Goal: Task Accomplishment & Management: Manage account settings

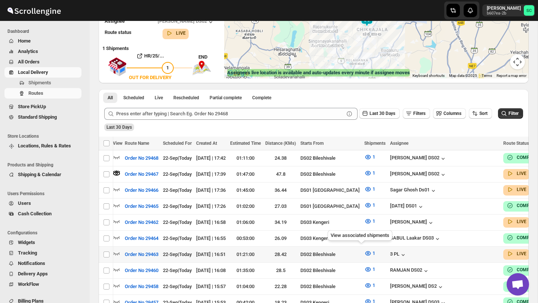
scroll to position [0, 59]
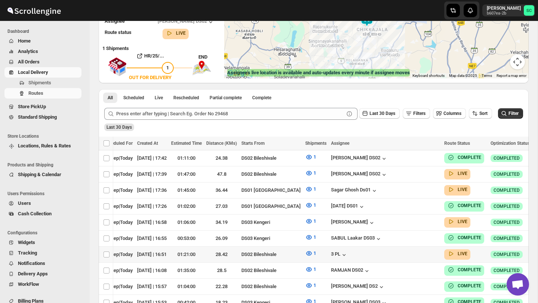
click at [536, 252] on icon "button" at bounding box center [539, 254] width 7 height 7
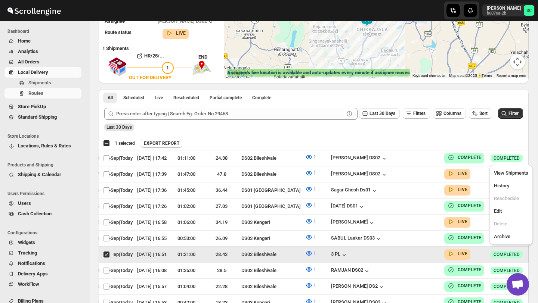
scroll to position [0, 0]
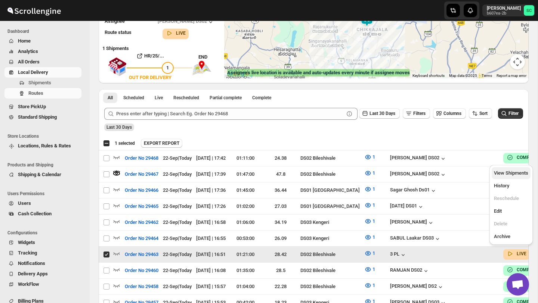
click at [515, 172] on span "View Shipments" at bounding box center [511, 173] width 34 height 6
checkbox input "false"
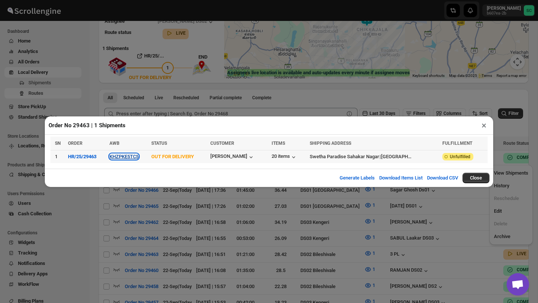
click at [134, 156] on button "KHZPKE5TC5" at bounding box center [123, 157] width 29 height 6
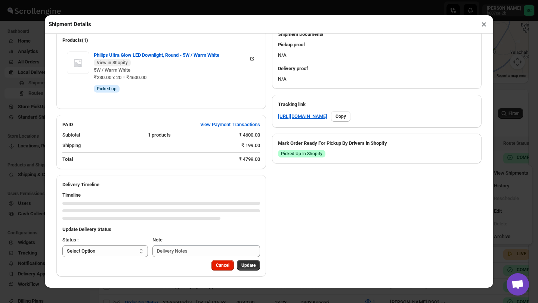
scroll to position [298, 0]
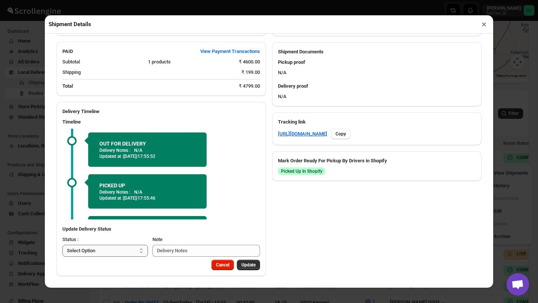
click at [132, 248] on select "Select Option PICKED UP OUT FOR DELIVERY RESCHEDULE DELIVERED CANCELLED" at bounding box center [105, 251] width 86 height 12
select select "DELIVERED"
click at [251, 263] on span "Update" at bounding box center [248, 265] width 14 height 6
select select
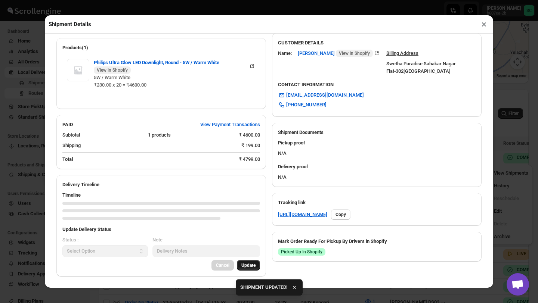
scroll to position [290, 0]
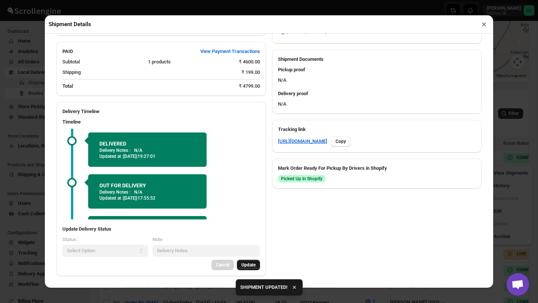
click at [484, 23] on button "×" at bounding box center [484, 24] width 11 height 10
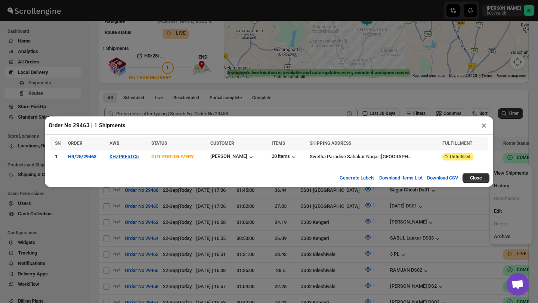
click at [482, 124] on button "×" at bounding box center [484, 125] width 11 height 10
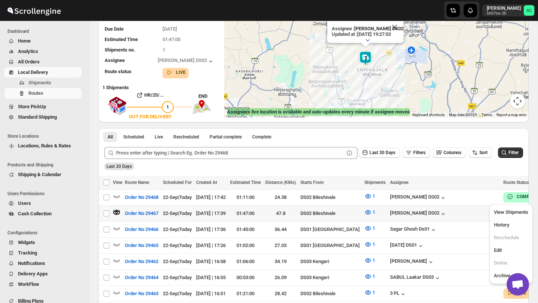
scroll to position [0, 0]
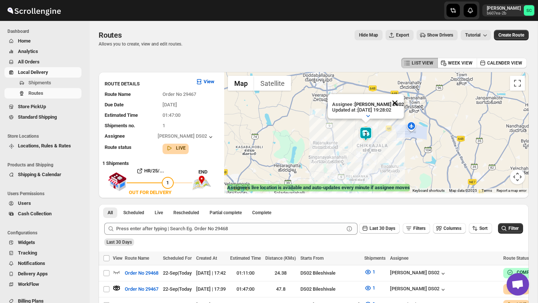
click at [398, 105] on button "Close" at bounding box center [395, 103] width 18 height 18
click at [377, 124] on div "To navigate, press the arrow keys." at bounding box center [376, 132] width 305 height 121
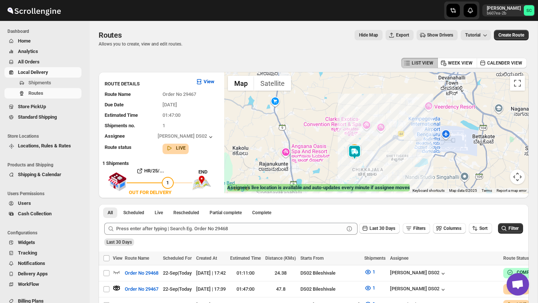
click at [335, 164] on div at bounding box center [376, 132] width 305 height 121
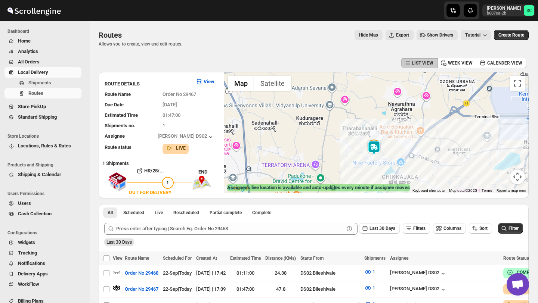
click at [365, 164] on div at bounding box center [376, 132] width 305 height 121
click at [364, 165] on div at bounding box center [376, 132] width 305 height 121
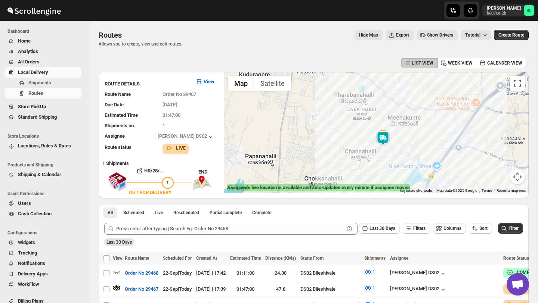
click at [401, 146] on div at bounding box center [376, 132] width 305 height 121
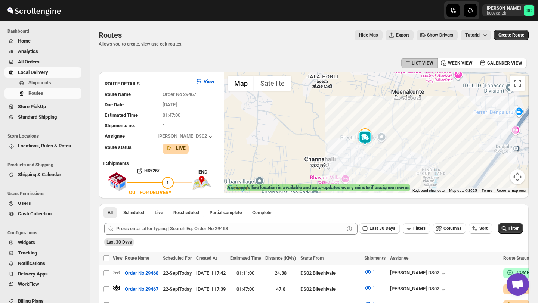
click at [394, 145] on div at bounding box center [376, 132] width 305 height 121
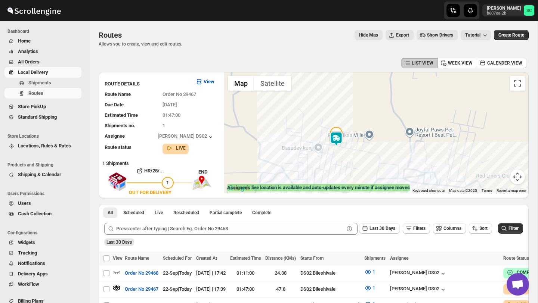
click at [358, 160] on div at bounding box center [376, 132] width 305 height 121
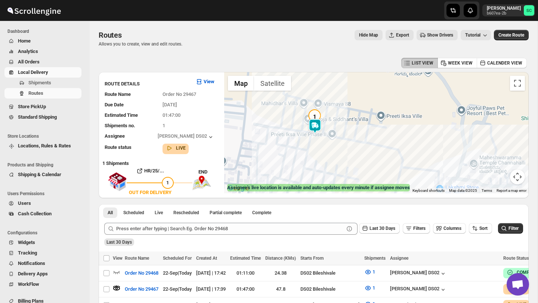
click at [341, 141] on div at bounding box center [376, 132] width 305 height 121
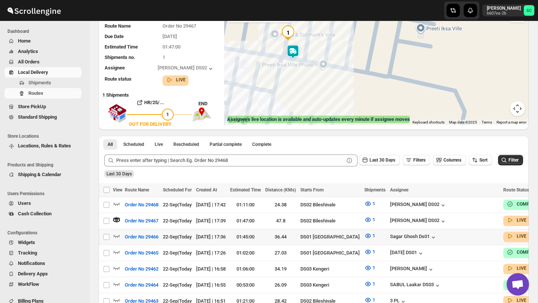
scroll to position [71, 0]
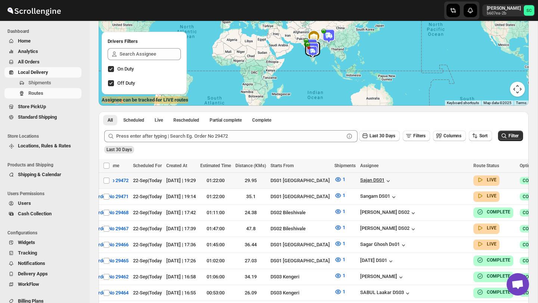
scroll to position [0, 59]
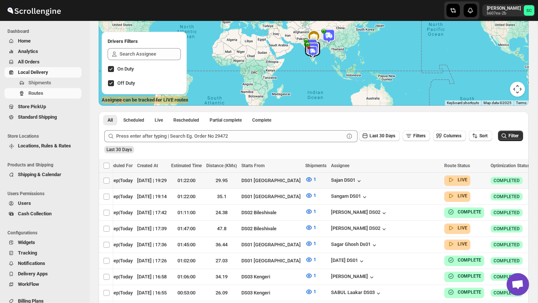
click at [536, 179] on icon "button" at bounding box center [539, 180] width 7 height 7
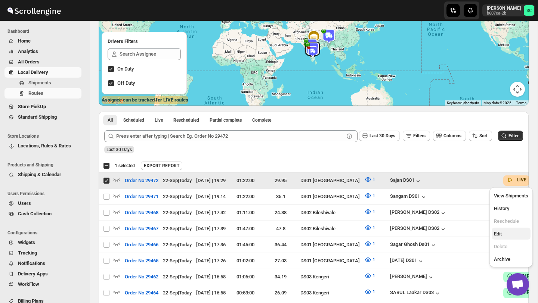
click at [508, 229] on button "Edit" at bounding box center [511, 234] width 39 height 12
checkbox input "false"
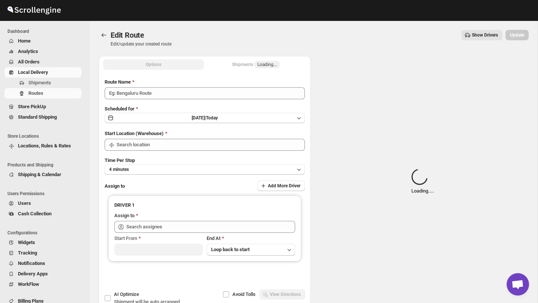
type input "Order No 29472"
type input "DS01 [GEOGRAPHIC_DATA]"
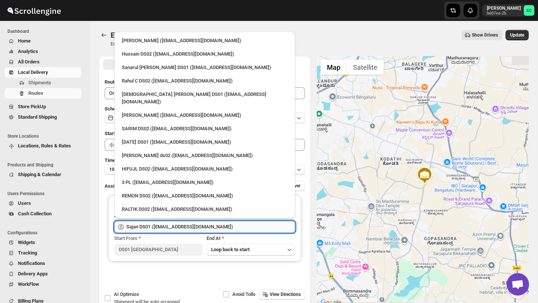
click at [205, 225] on input "Sajan DS01 (lofadat883@coderdir.com)" at bounding box center [210, 227] width 169 height 12
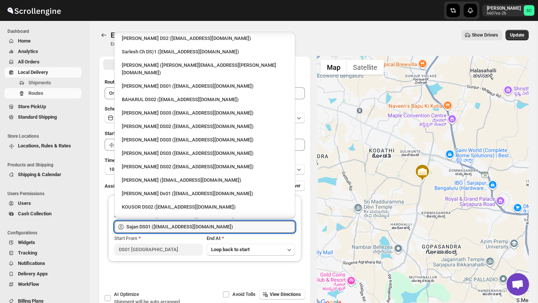
scroll to position [266, 0]
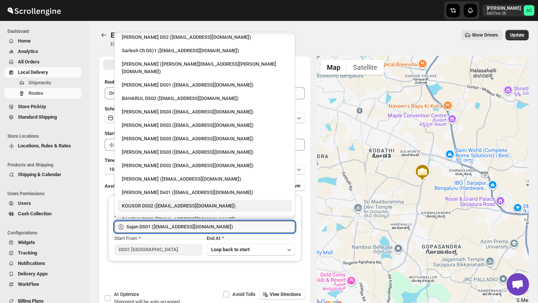
click at [173, 203] on div "KOUSOR DS02 (xivebi6567@decodewp.com)" at bounding box center [205, 206] width 166 height 7
type input "KOUSOR DS02 (xivebi6567@decodewp.com)"
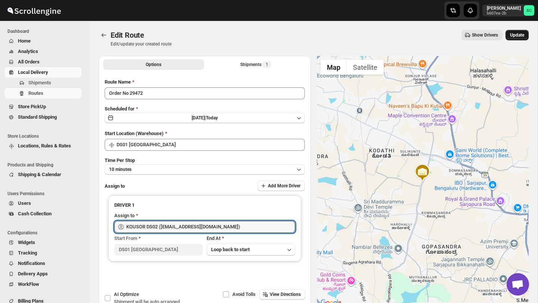
click at [517, 36] on span "Update" at bounding box center [517, 35] width 14 height 6
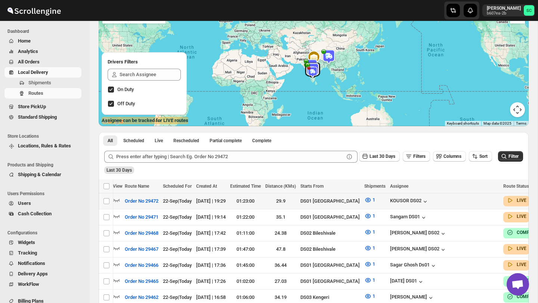
scroll to position [0, 59]
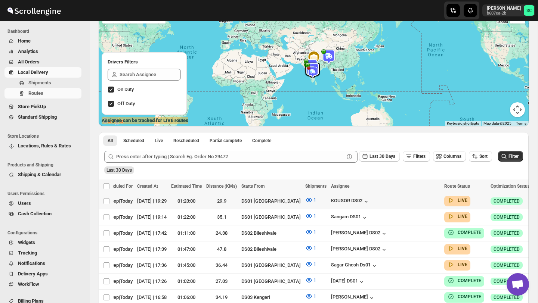
click at [536, 198] on icon "button" at bounding box center [539, 200] width 7 height 7
checkbox input "true"
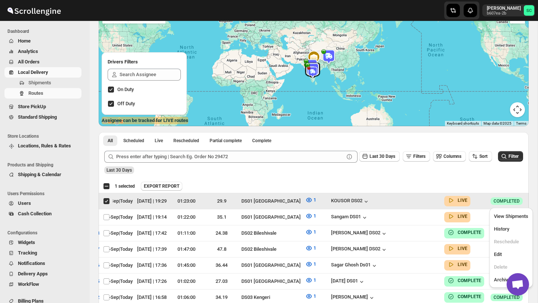
scroll to position [0, 0]
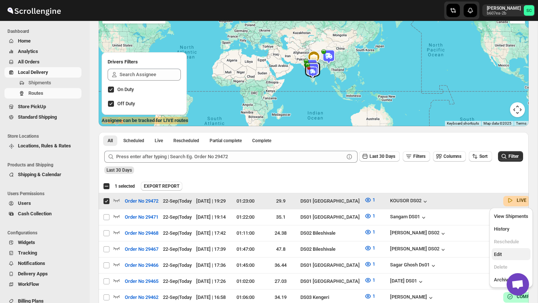
click at [511, 251] on span "Edit" at bounding box center [511, 254] width 34 height 7
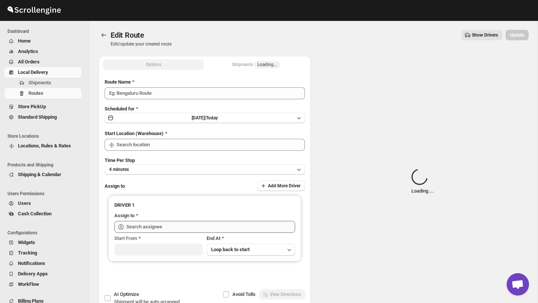
type input "Order No 29472"
type input "DS01 [GEOGRAPHIC_DATA]"
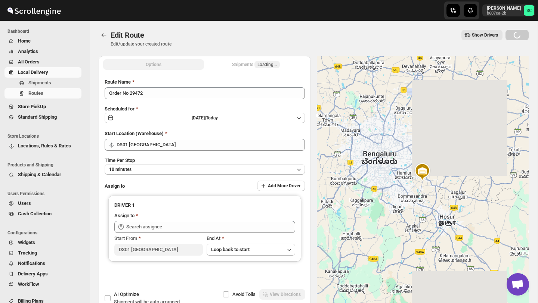
type input "KOUSOR DS02 (xivebi6567@decodewp.com)"
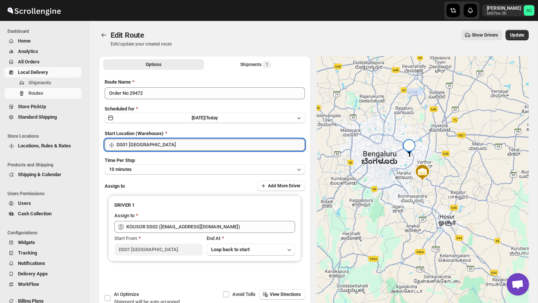
click at [213, 144] on input "DS01 [GEOGRAPHIC_DATA]" at bounding box center [211, 145] width 188 height 12
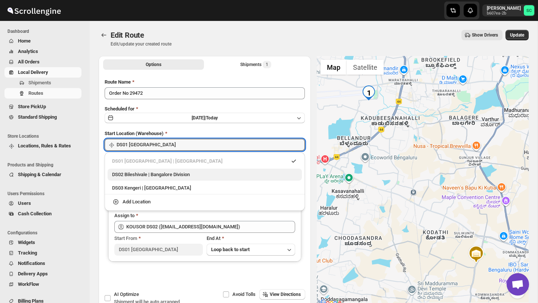
click at [181, 175] on div "DS02 Bileshivale | Bangalore Division" at bounding box center [204, 174] width 185 height 7
type input "DS02 Bileshivale"
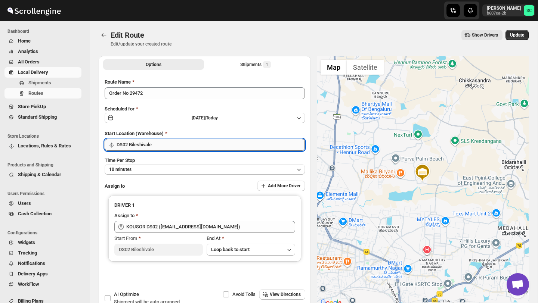
click at [201, 140] on input "DS02 Bileshivale" at bounding box center [211, 145] width 188 height 12
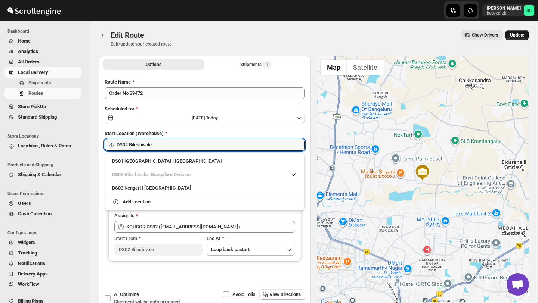
click at [511, 38] on span "Update" at bounding box center [517, 35] width 14 height 6
